Goal: Check status: Check status

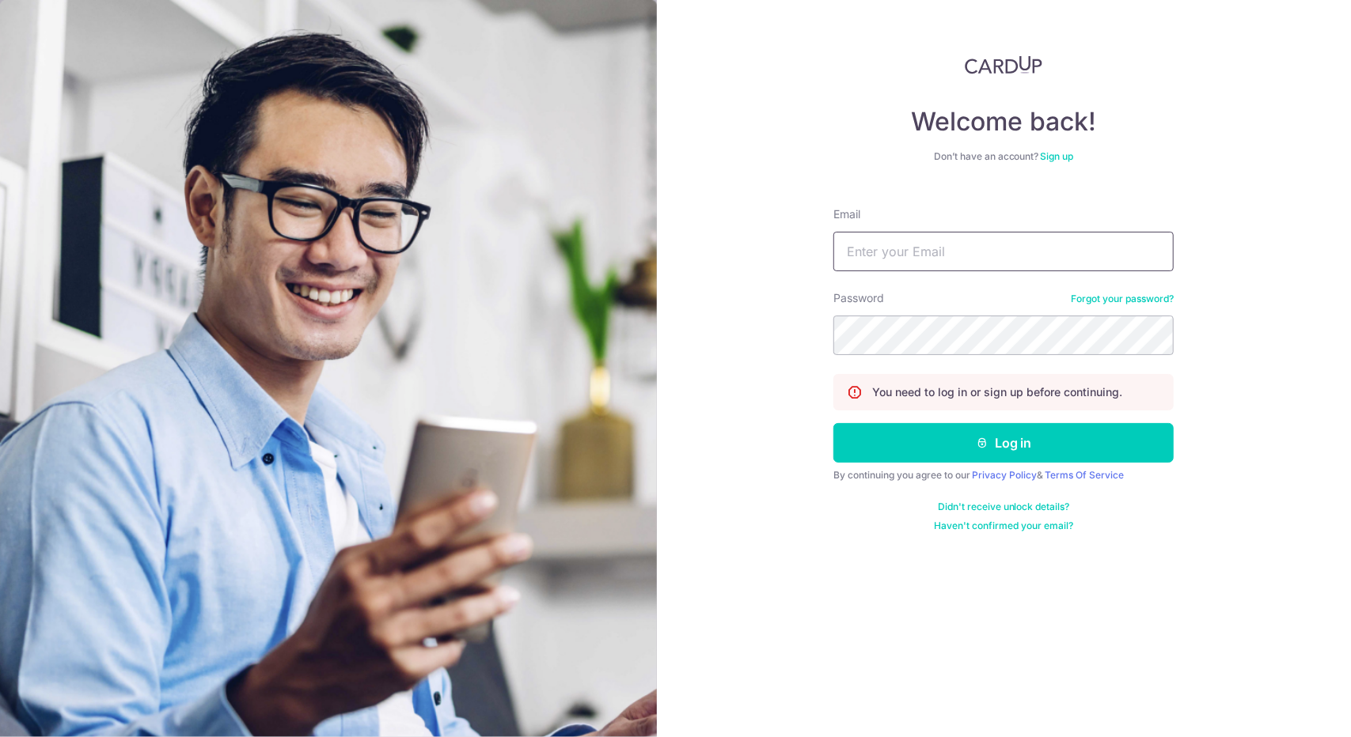
type input "[EMAIL_ADDRESS][DOMAIN_NAME]"
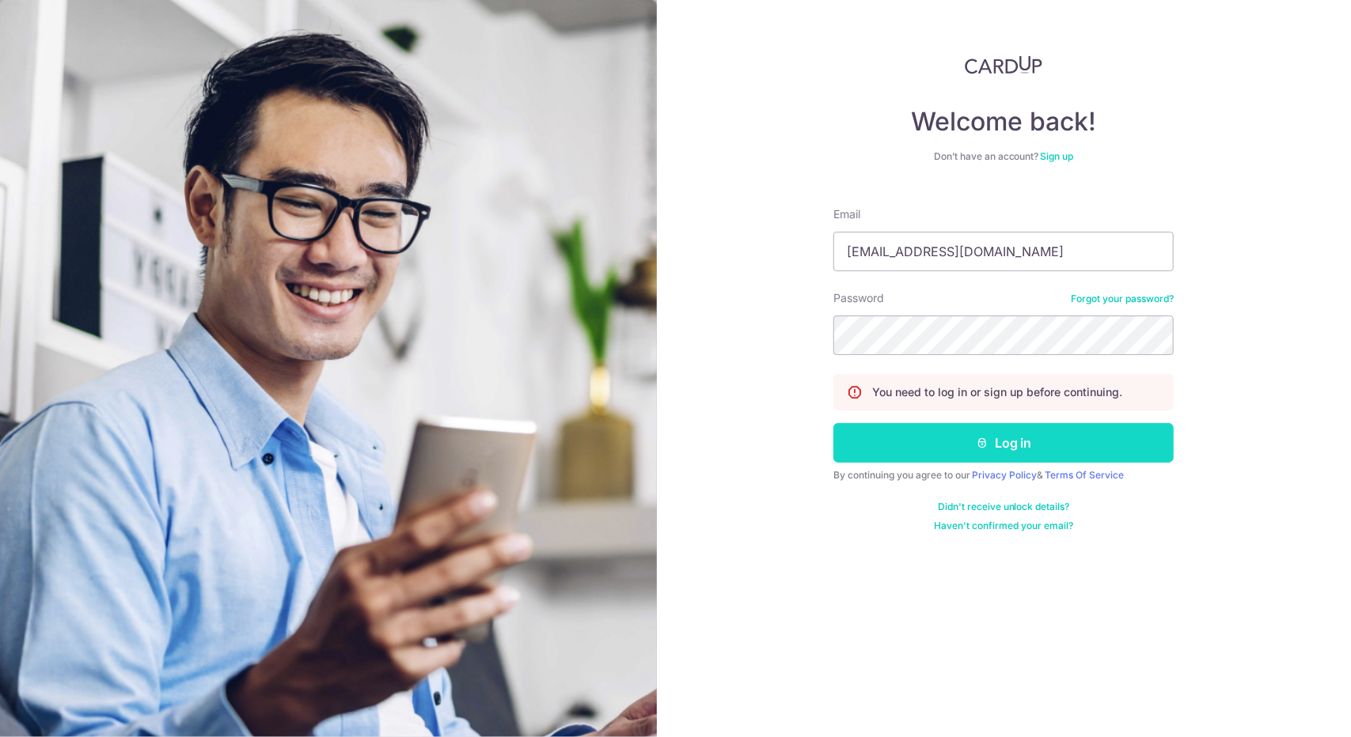
drag, startPoint x: 0, startPoint y: 0, endPoint x: 896, endPoint y: 433, distance: 995.4
click at [896, 433] on button "Log in" at bounding box center [1003, 443] width 340 height 40
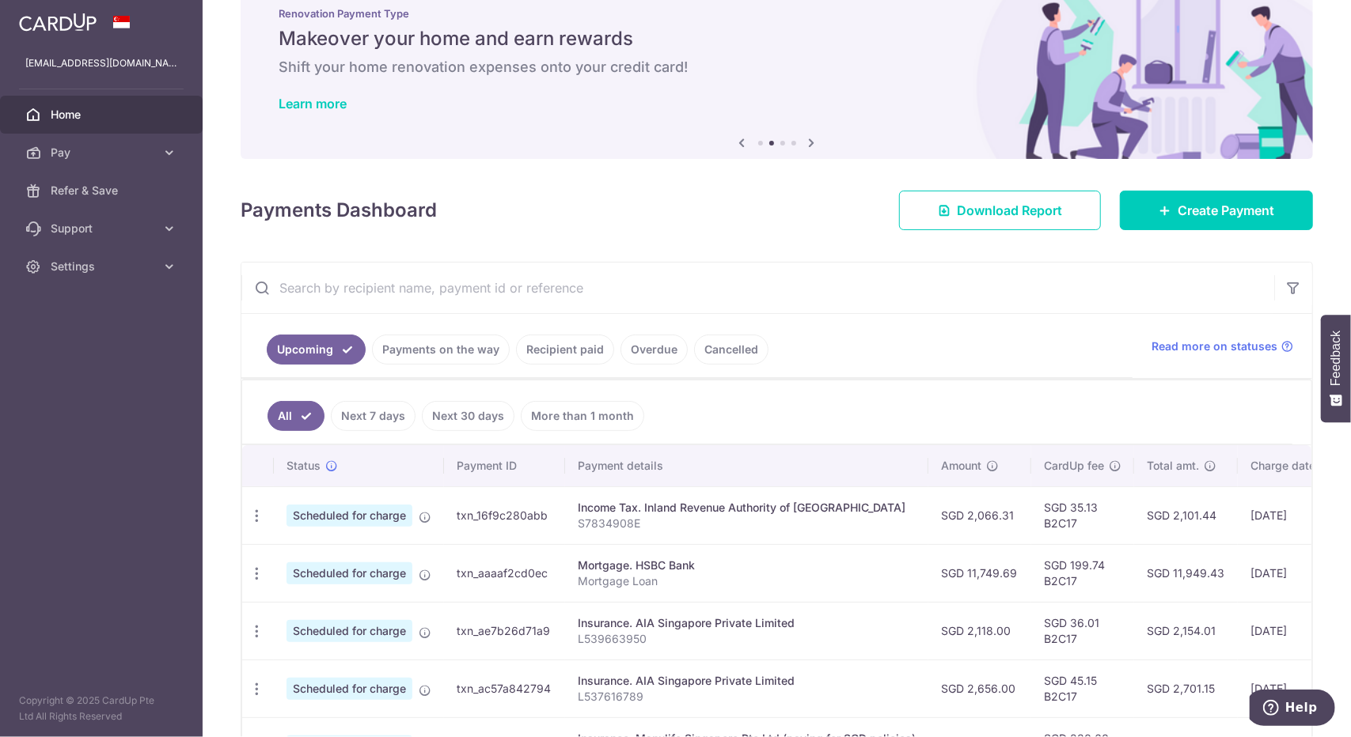
scroll to position [53, 0]
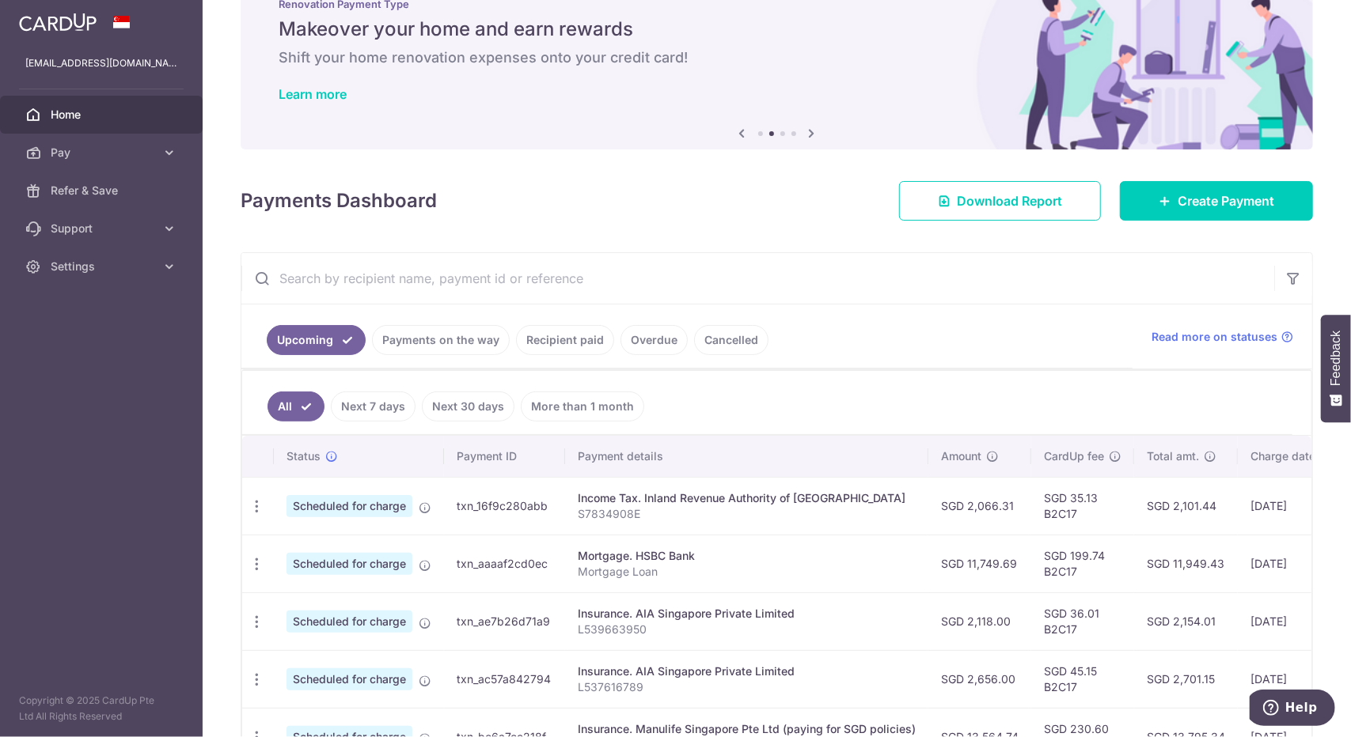
click at [623, 515] on p "S7834908E" at bounding box center [747, 514] width 338 height 16
copy p "S7834908E"
click at [495, 257] on input "text" at bounding box center [757, 278] width 1033 height 51
paste input "S7834908E"
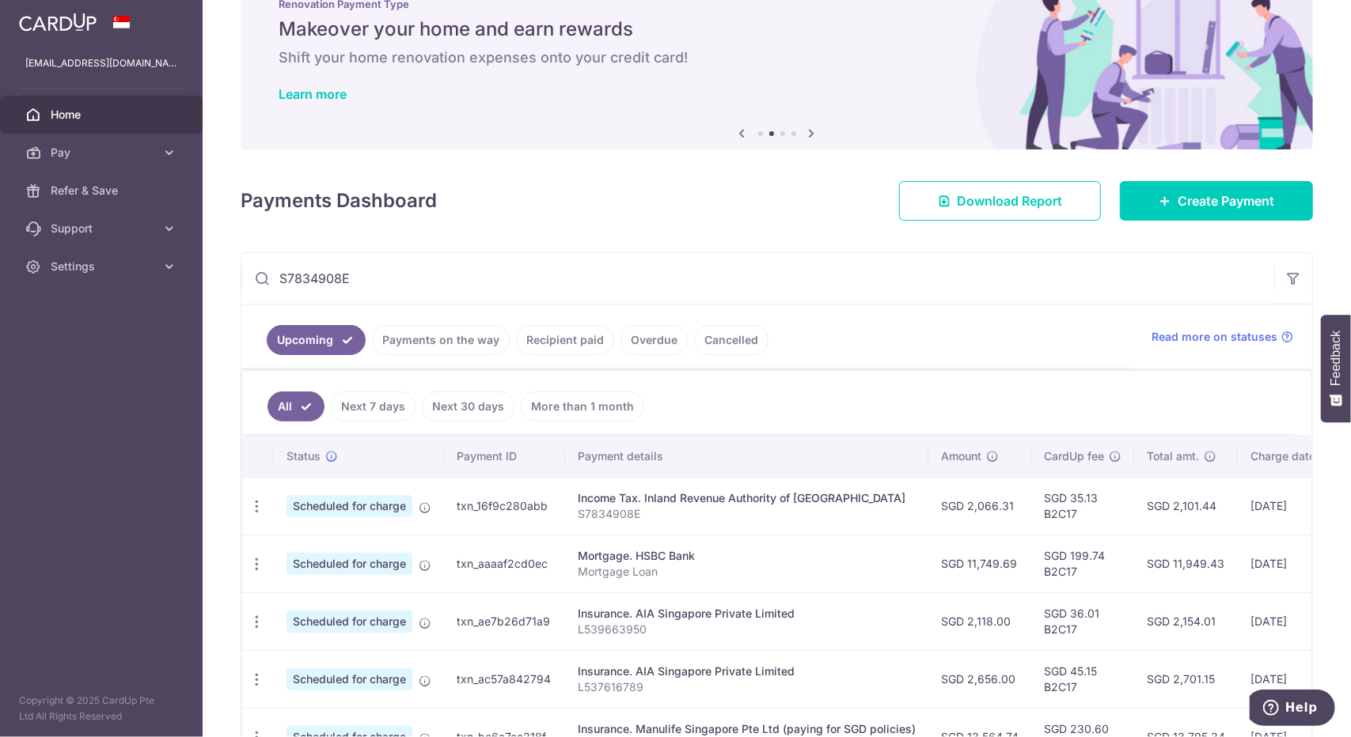
scroll to position [0, 0]
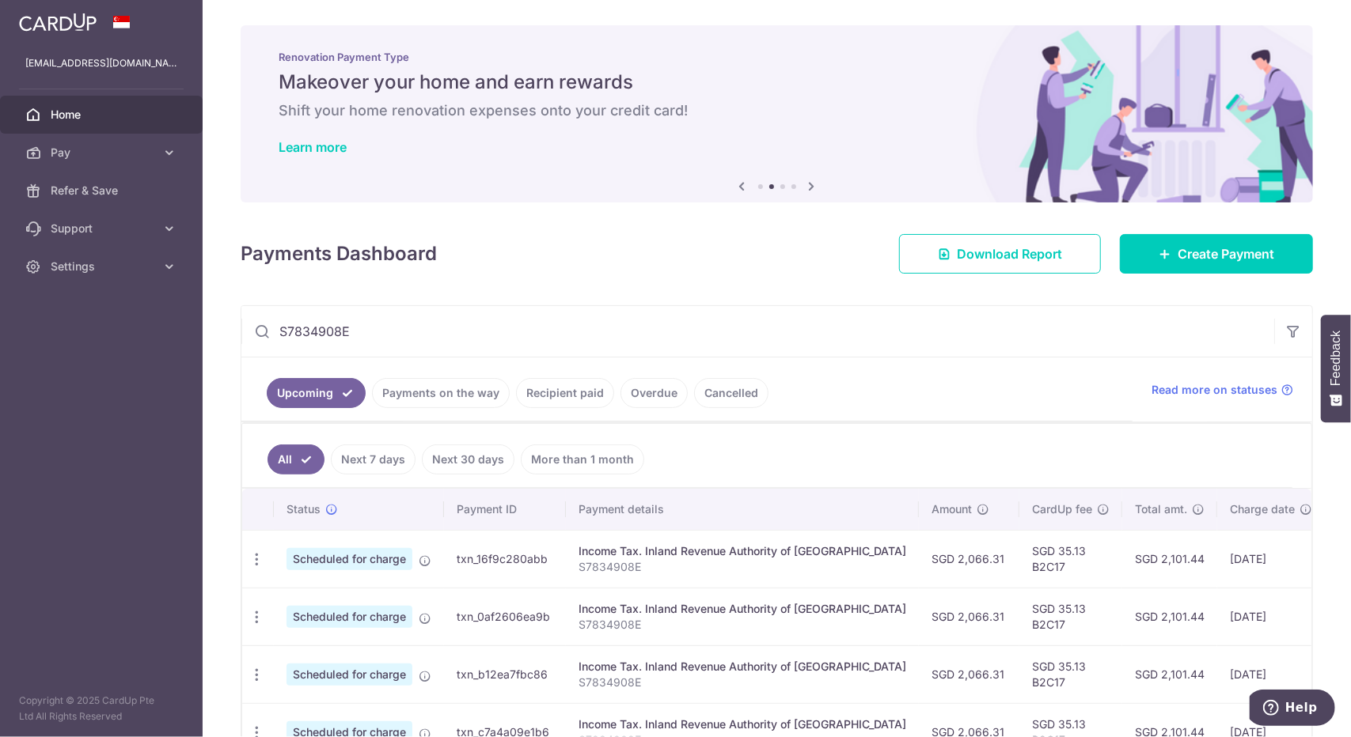
type input "S7834908E"
click at [576, 387] on link "Recipient paid" at bounding box center [565, 393] width 98 height 30
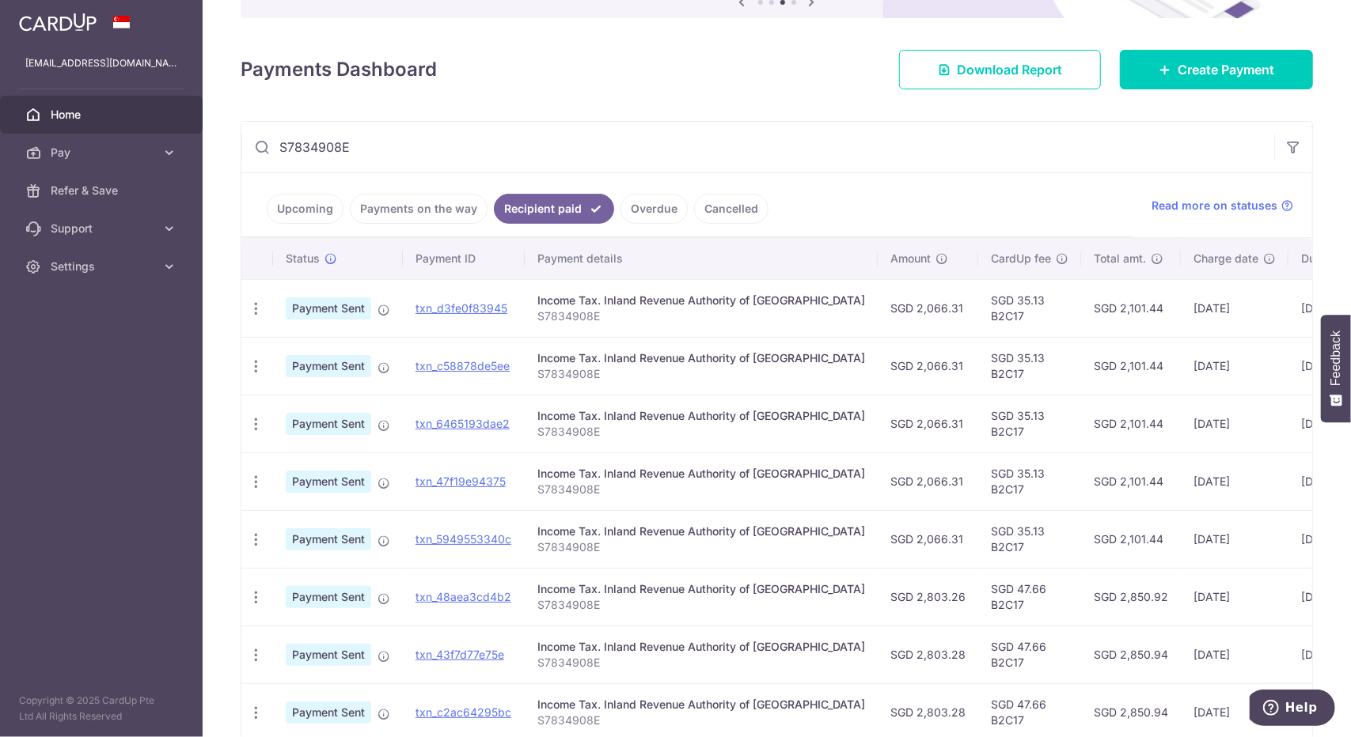
scroll to position [182, 0]
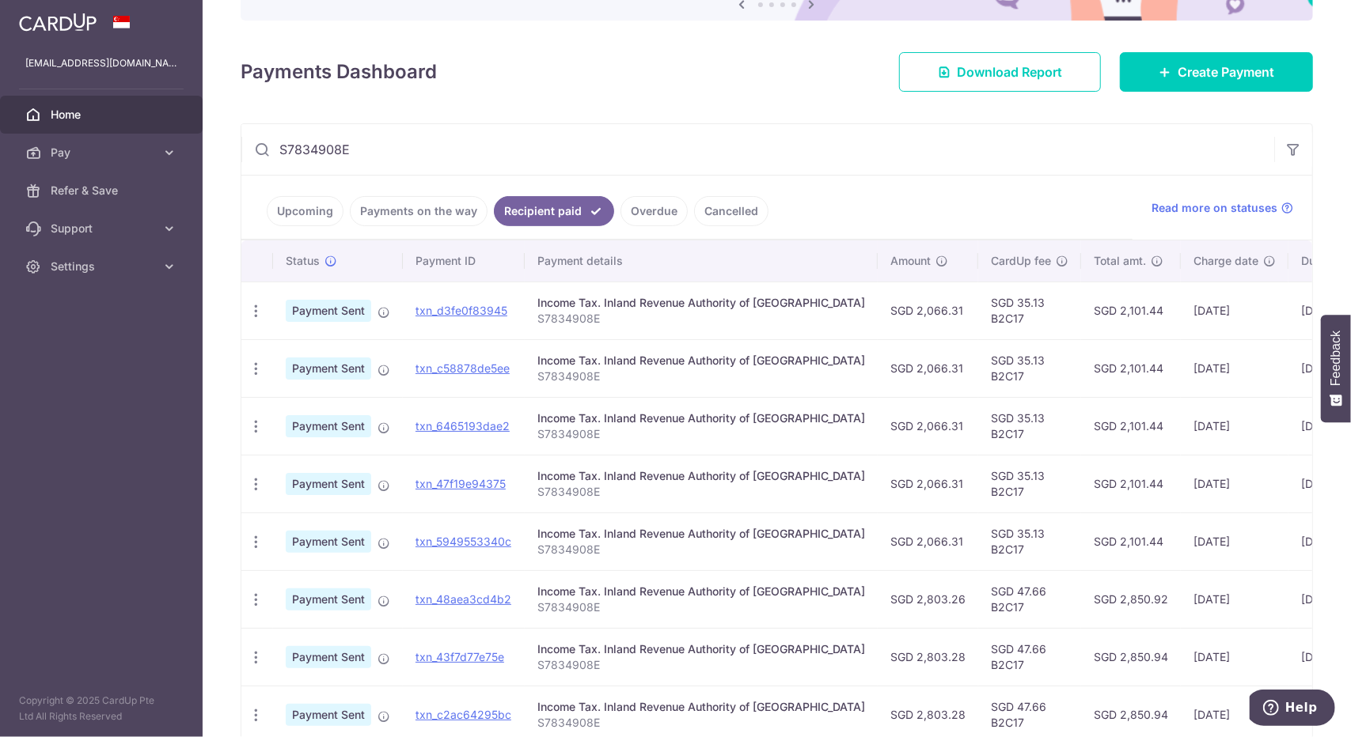
click at [457, 208] on link "Payments on the way" at bounding box center [419, 211] width 138 height 30
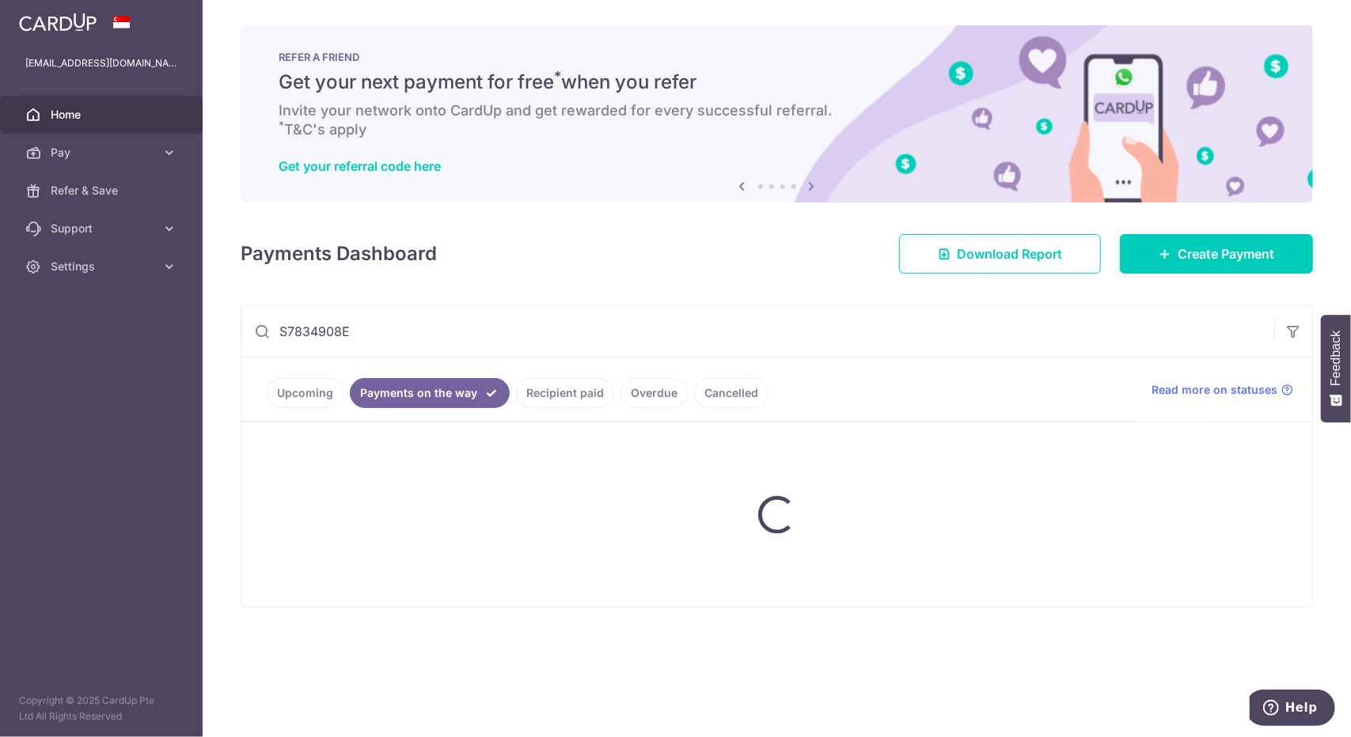
scroll to position [0, 0]
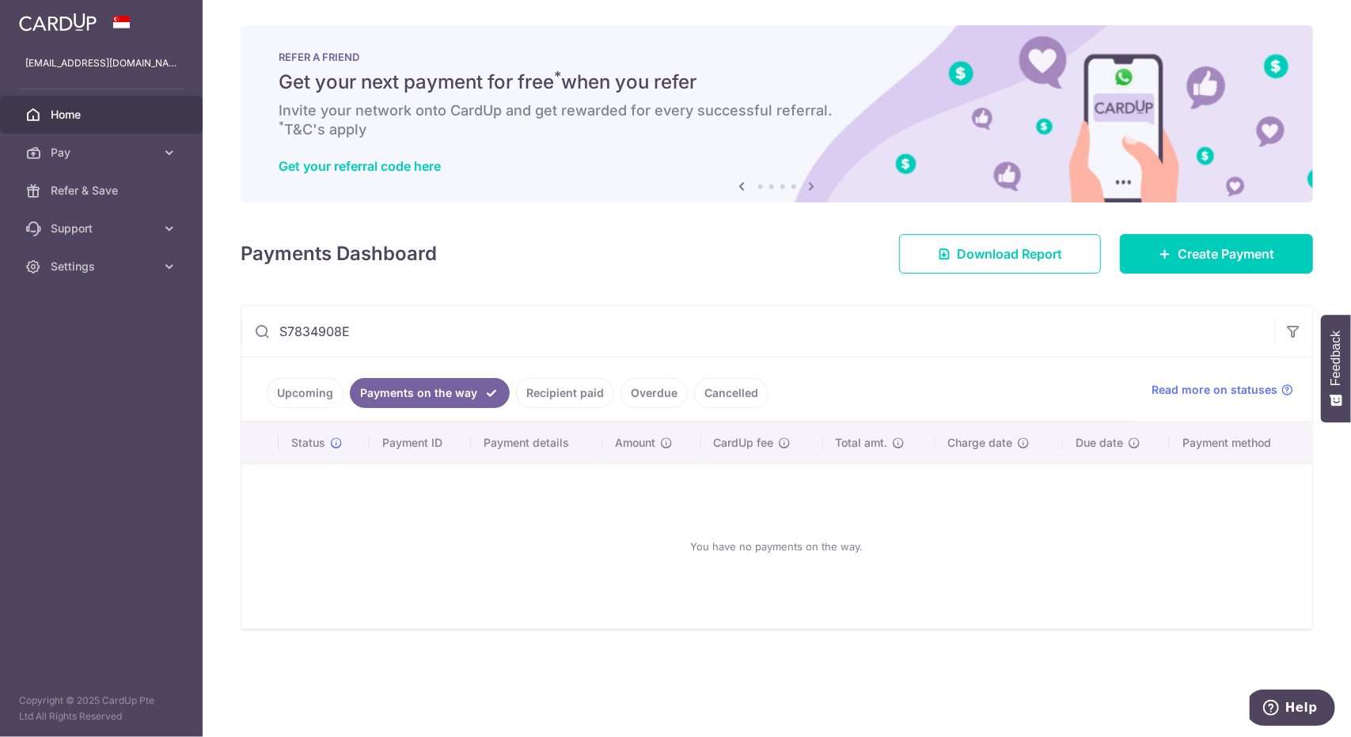
click at [596, 379] on link "Recipient paid" at bounding box center [565, 393] width 98 height 30
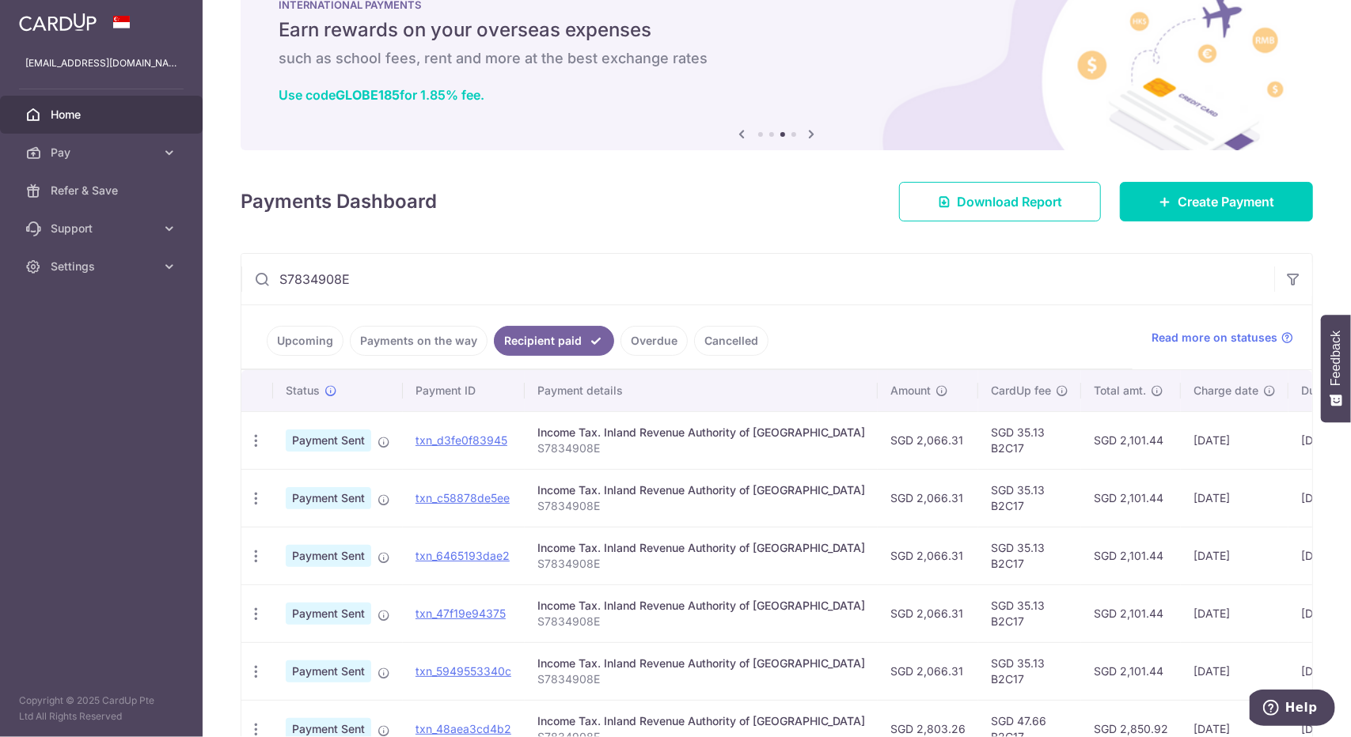
click at [650, 337] on link "Overdue" at bounding box center [653, 341] width 67 height 30
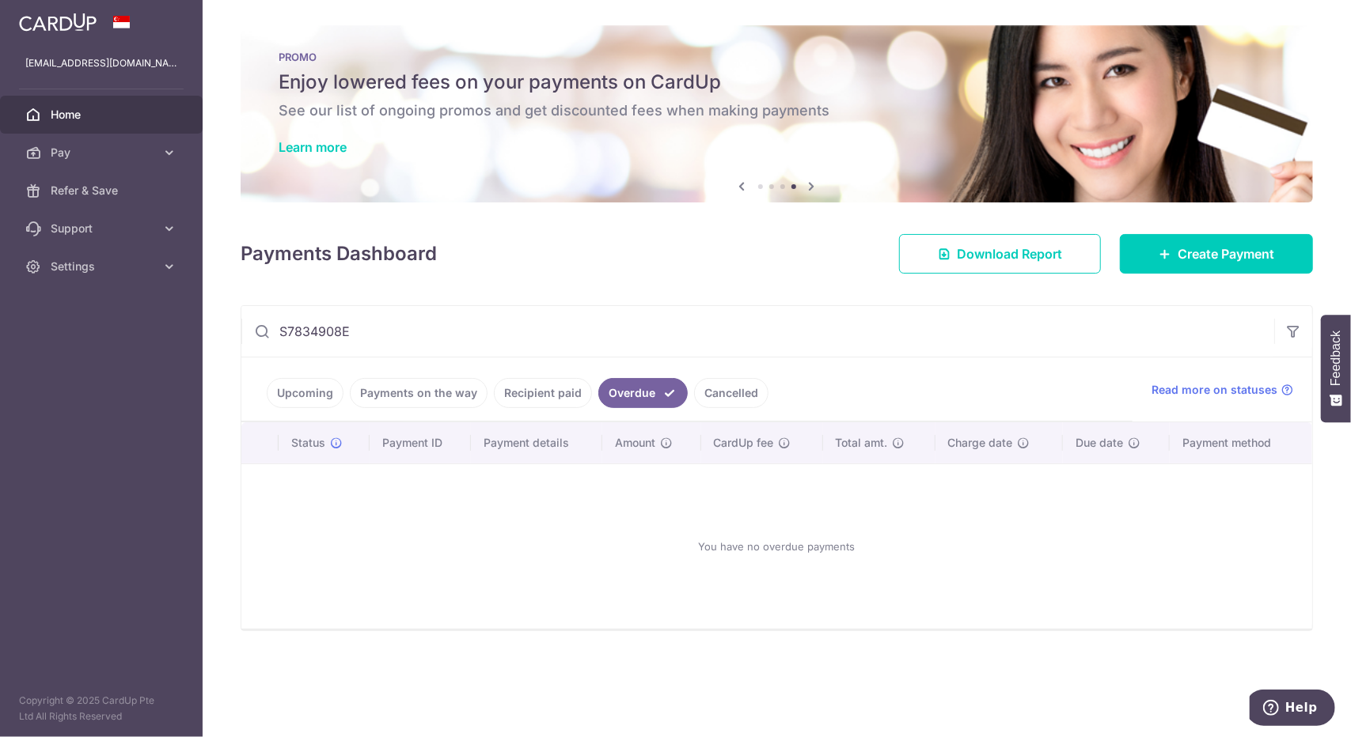
click at [313, 385] on link "Upcoming" at bounding box center [305, 393] width 77 height 30
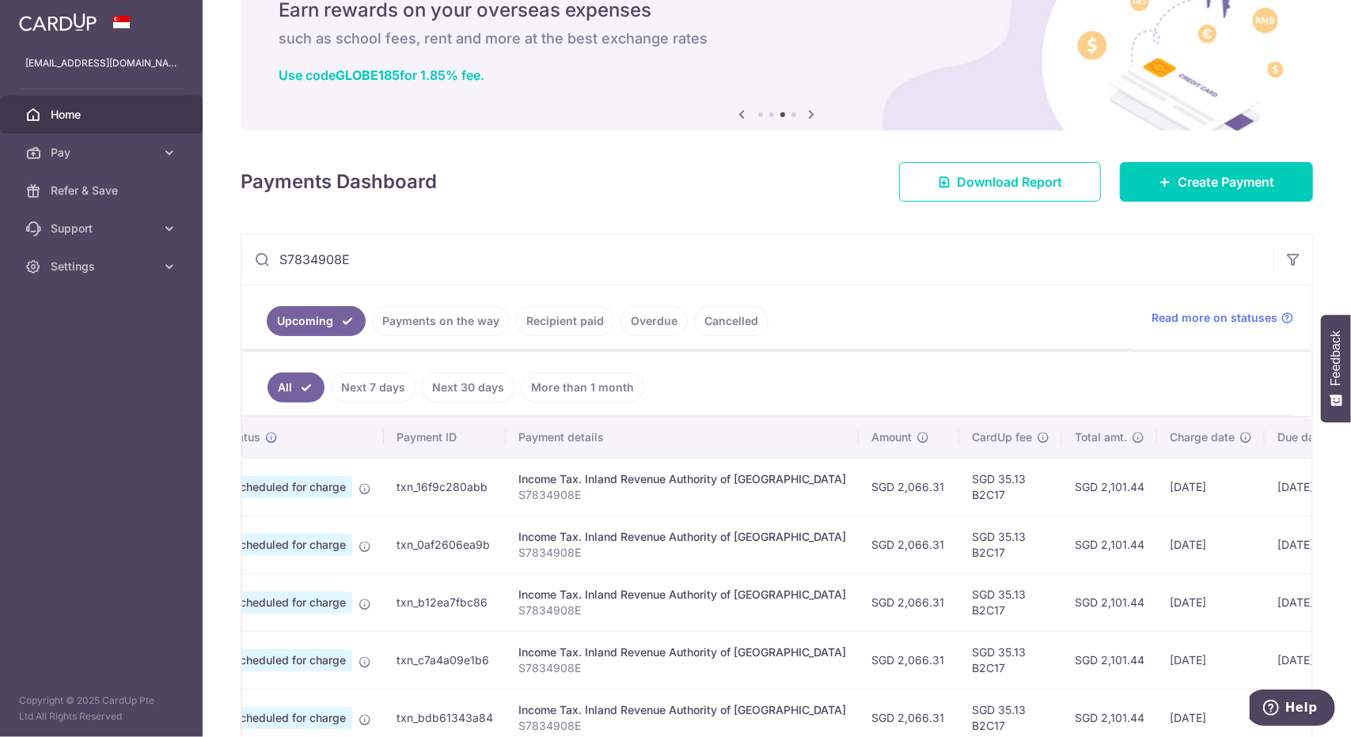
scroll to position [218, 0]
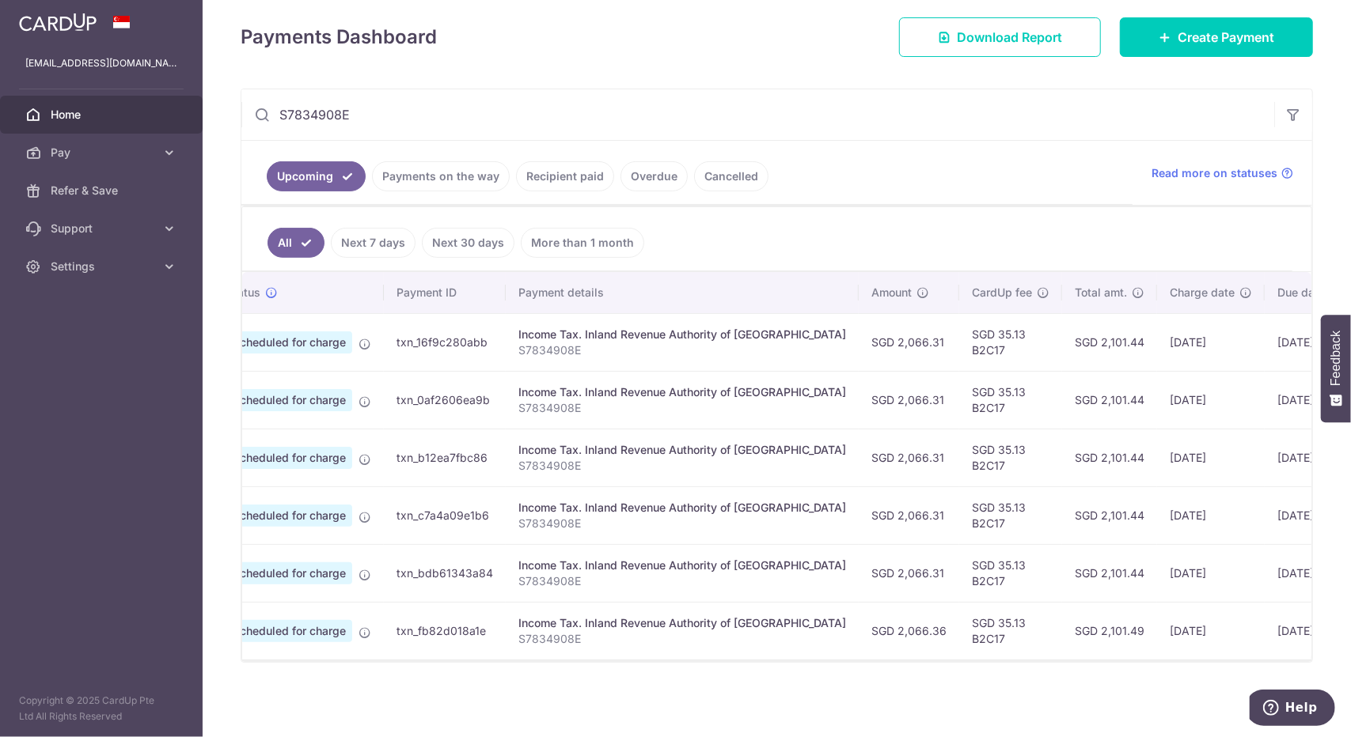
click at [482, 180] on link "Payments on the way" at bounding box center [441, 176] width 138 height 30
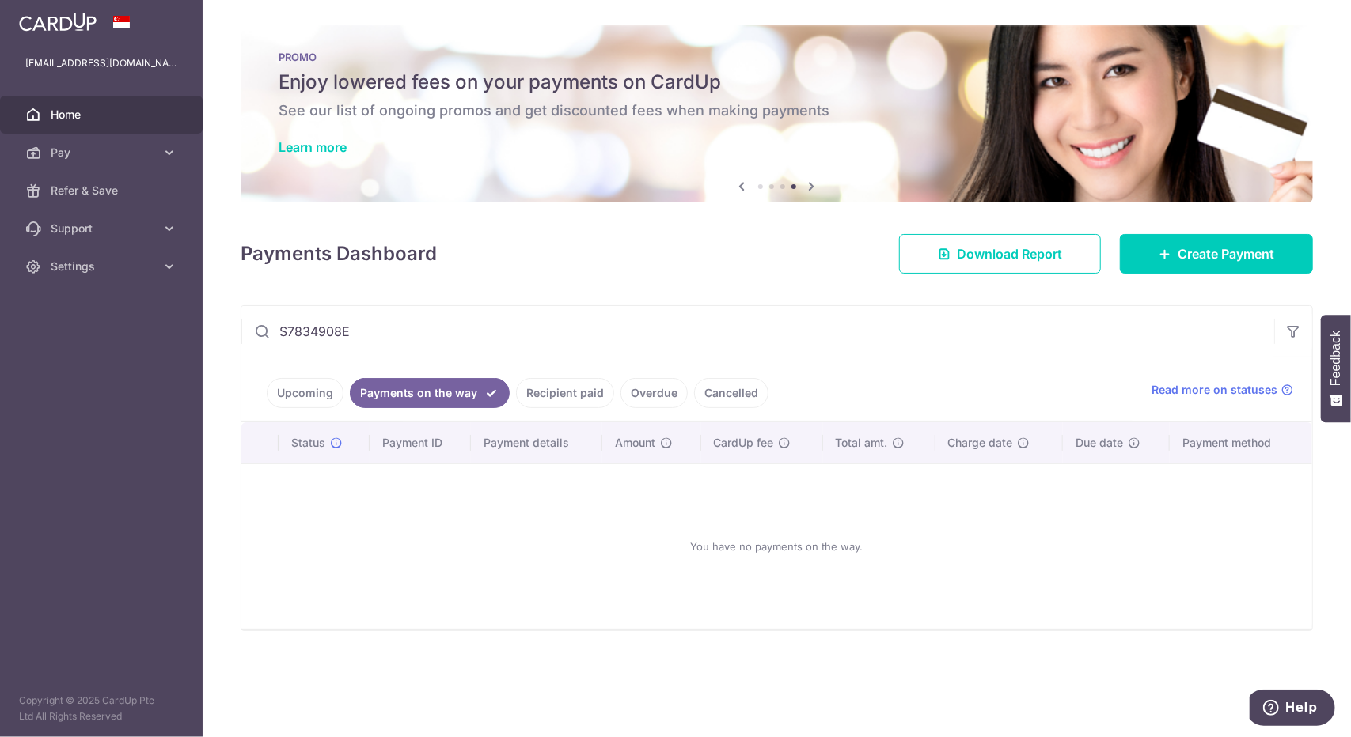
click at [551, 395] on link "Recipient paid" at bounding box center [565, 393] width 98 height 30
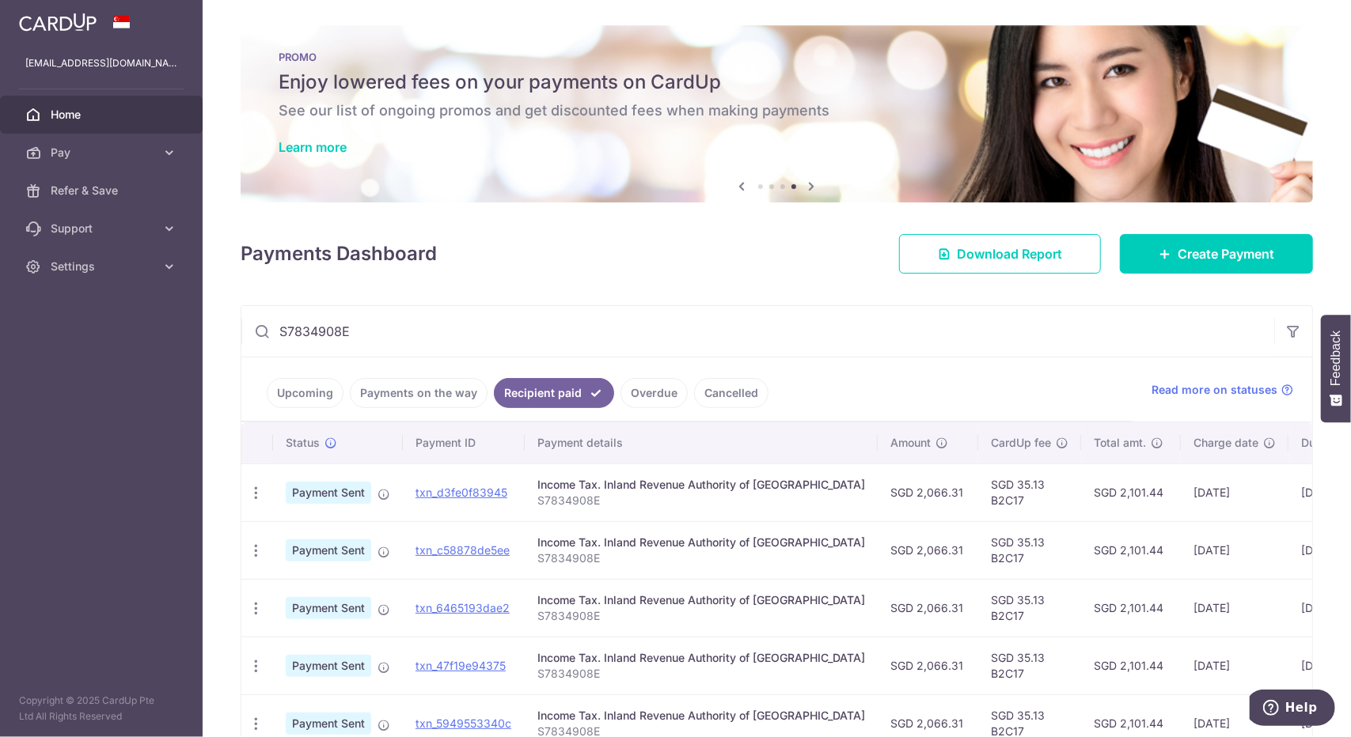
click at [656, 394] on link "Overdue" at bounding box center [653, 393] width 67 height 30
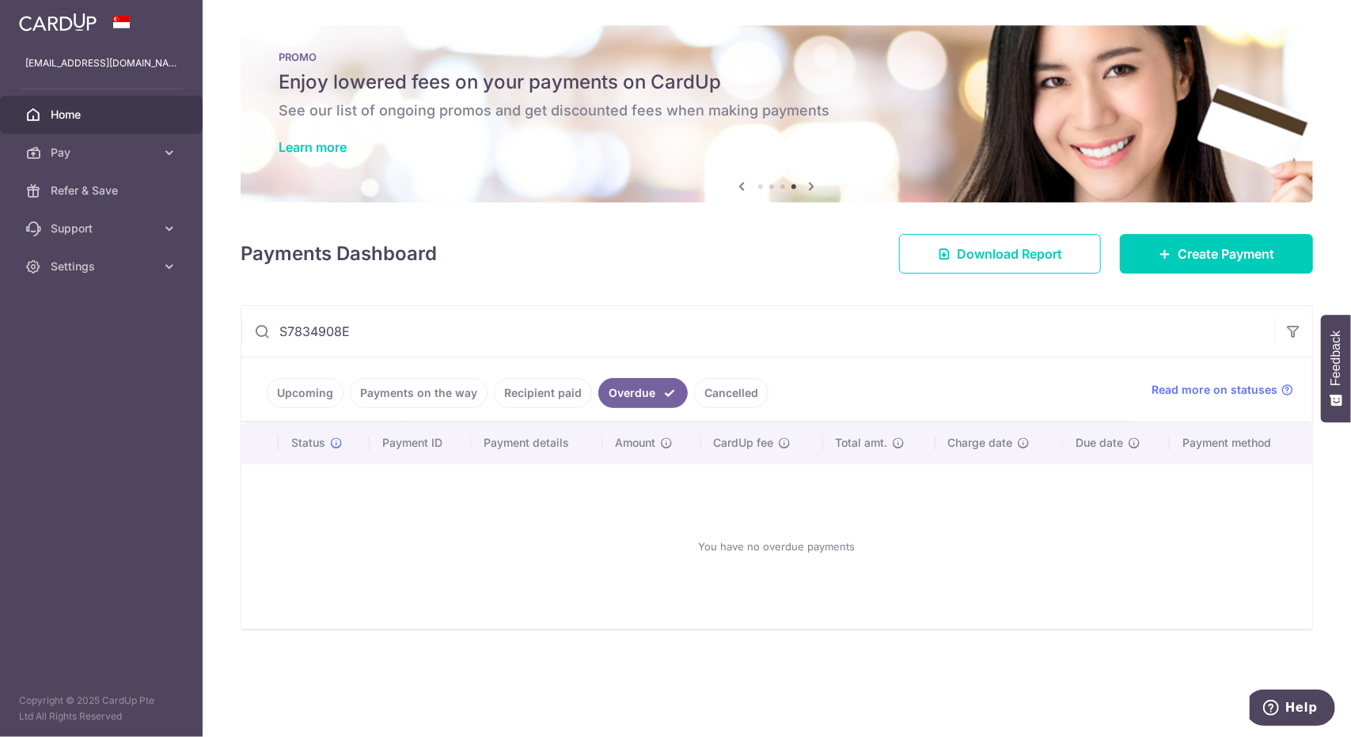
click at [538, 345] on input "S7834908E" at bounding box center [757, 331] width 1033 height 51
